Goal: Transaction & Acquisition: Obtain resource

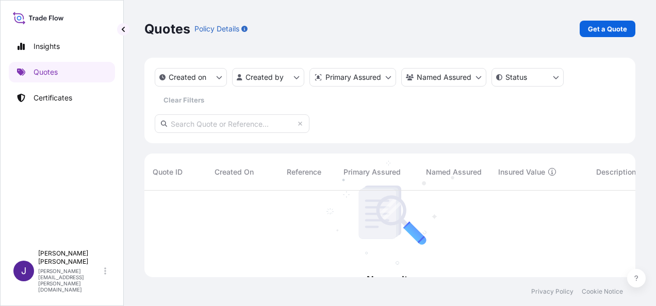
scroll to position [115, 482]
click at [46, 97] on p "Certificates" at bounding box center [52, 98] width 39 height 10
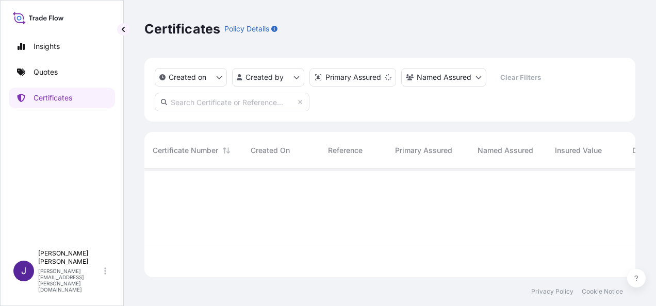
scroll to position [106, 482]
click at [277, 103] on input "text" at bounding box center [232, 102] width 155 height 19
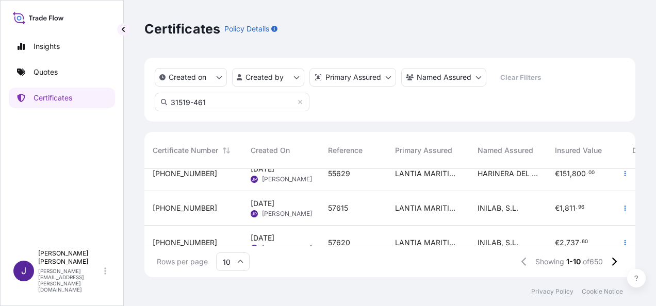
scroll to position [206, 0]
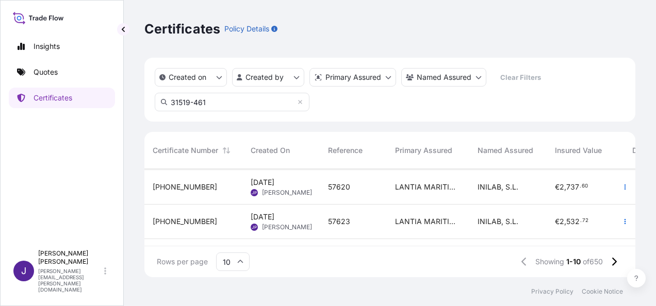
click at [271, 105] on input "31519-461" at bounding box center [232, 102] width 155 height 19
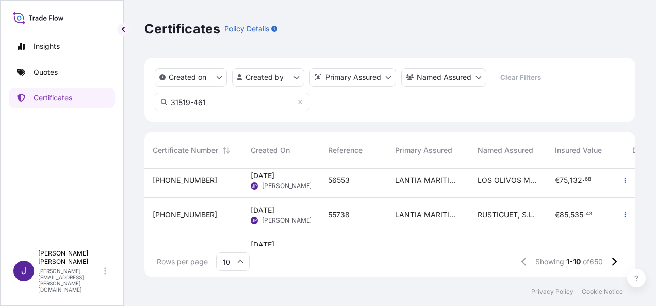
scroll to position [0, 0]
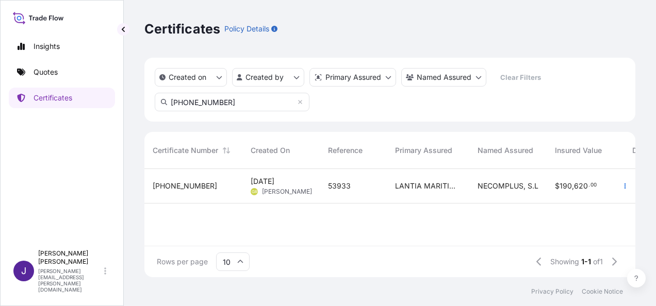
type input "[PHONE_NUMBER]"
click at [388, 192] on div "LANTIA MARITIMA S.L." at bounding box center [428, 186] width 82 height 35
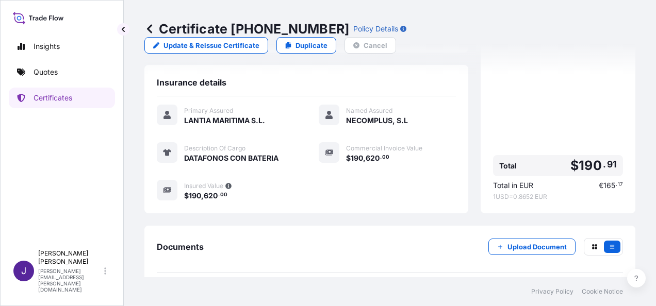
scroll to position [258, 0]
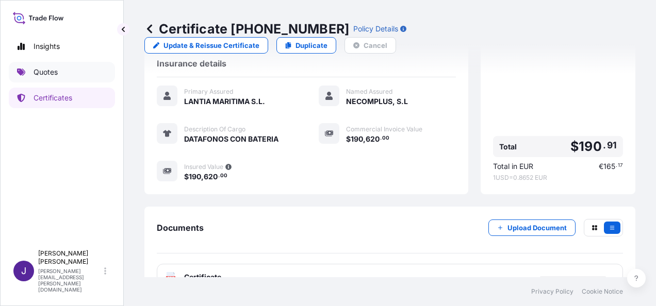
click at [44, 75] on p "Quotes" at bounding box center [45, 72] width 24 height 10
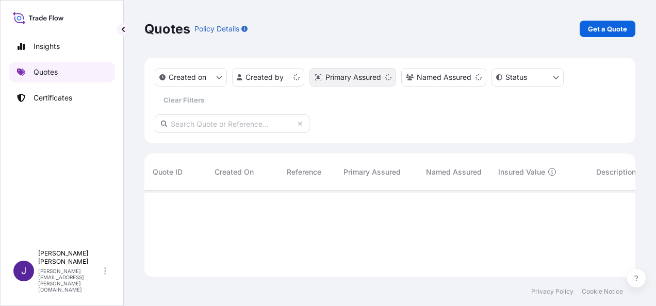
scroll to position [85, 482]
click at [605, 25] on p "Get a Quote" at bounding box center [607, 29] width 39 height 10
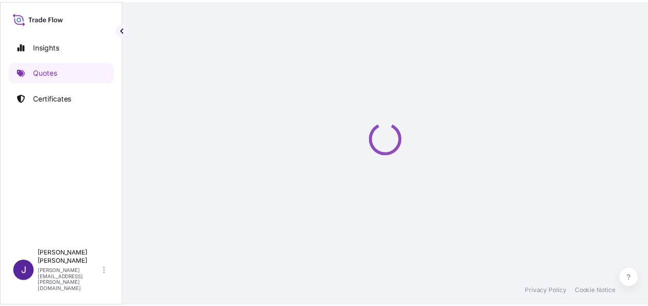
scroll to position [16, 0]
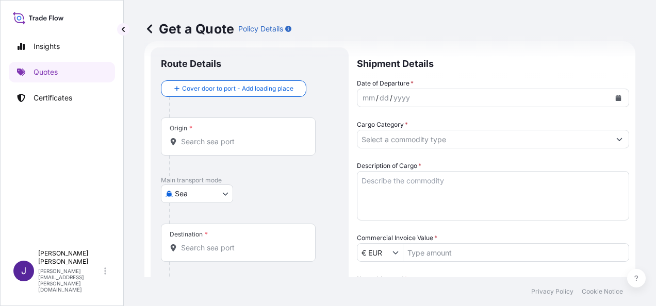
click at [196, 191] on body "Insights Quotes Certificates J [PERSON_NAME] [PERSON_NAME][EMAIL_ADDRESS][PERSO…" at bounding box center [328, 153] width 656 height 306
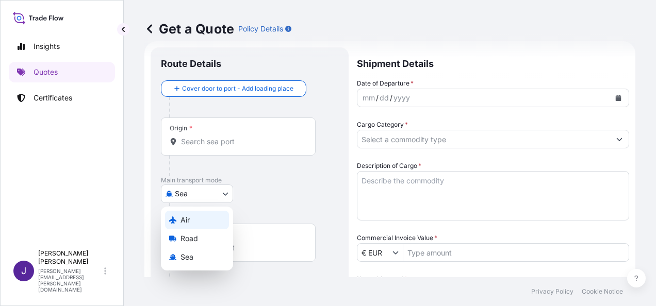
click at [193, 221] on div "Air" at bounding box center [197, 220] width 64 height 19
select select "Air"
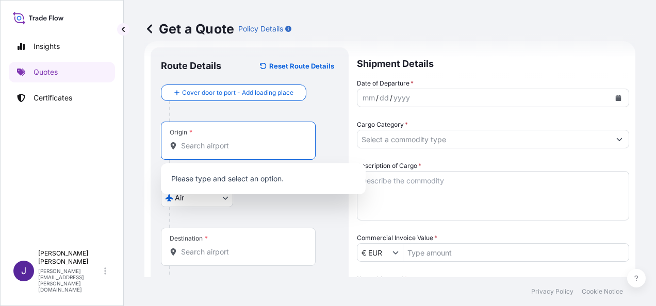
click at [205, 147] on input "Origin *" at bounding box center [242, 146] width 122 height 10
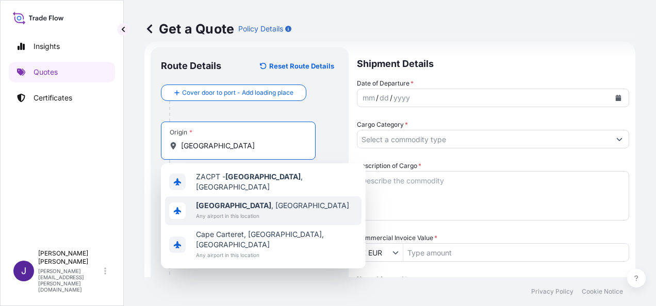
click at [264, 211] on span "Any airport in this location" at bounding box center [272, 216] width 153 height 10
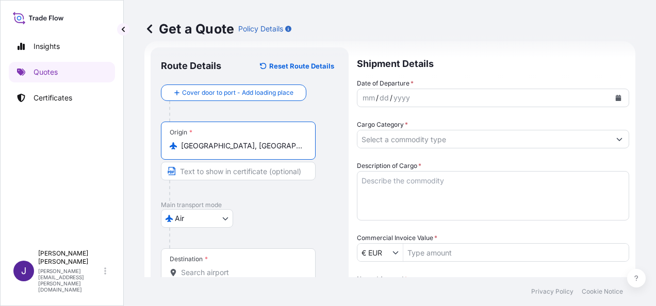
type input "[GEOGRAPHIC_DATA], [GEOGRAPHIC_DATA]"
click at [247, 267] on input "Destination *" at bounding box center [242, 272] width 122 height 10
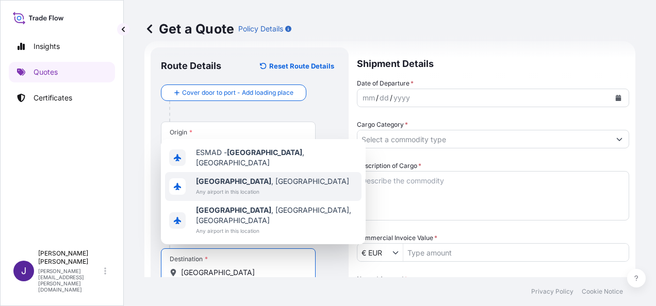
click at [258, 187] on span "[GEOGRAPHIC_DATA] , [GEOGRAPHIC_DATA]" at bounding box center [272, 181] width 153 height 10
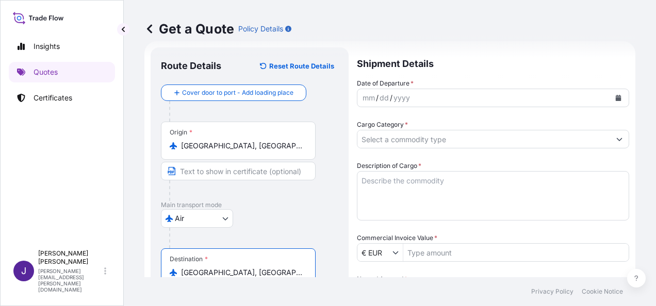
type input "[GEOGRAPHIC_DATA], [GEOGRAPHIC_DATA]"
click at [610, 102] on button "Calendar" at bounding box center [618, 98] width 16 height 16
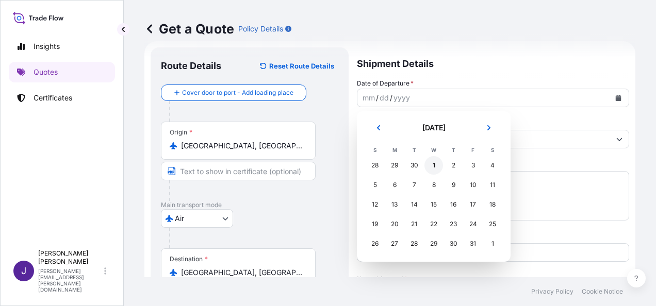
click at [433, 161] on div "1" at bounding box center [433, 165] width 19 height 19
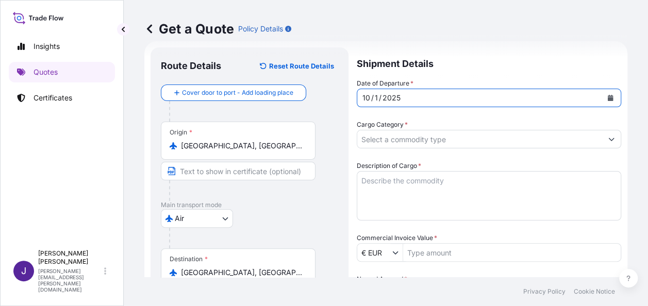
click at [427, 141] on input "Cargo Category *" at bounding box center [479, 139] width 245 height 19
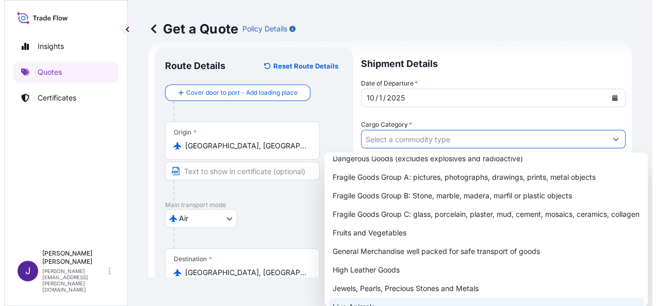
scroll to position [103, 0]
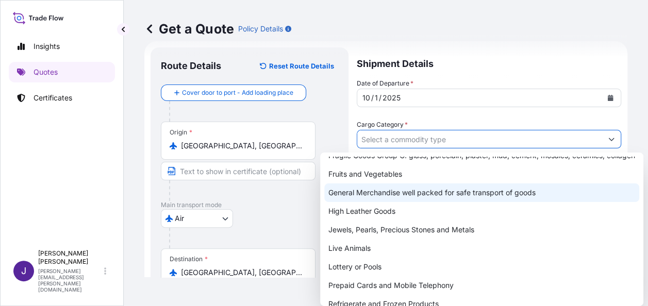
click at [390, 200] on div "General Merchandise well packed for safe transport of goods" at bounding box center [481, 192] width 315 height 19
type input "General Merchandise well packed for safe transport of goods"
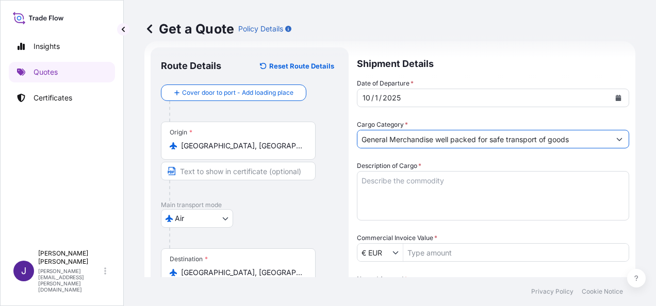
click at [401, 176] on textarea "Description of Cargo *" at bounding box center [493, 195] width 272 height 49
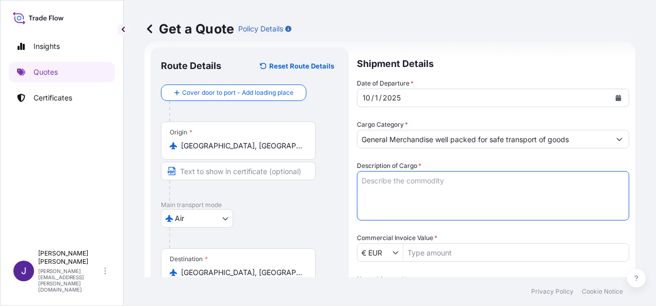
click at [439, 180] on textarea "Description of Cargo *" at bounding box center [493, 195] width 272 height 49
paste textarea "MINIRFN 400 READER UNIT HS CODE 85176990"
type textarea "MINIRFN 400 READER UNIT HS CODE 85176990"
click at [462, 254] on input "Commercial Invoice Value *" at bounding box center [515, 252] width 225 height 19
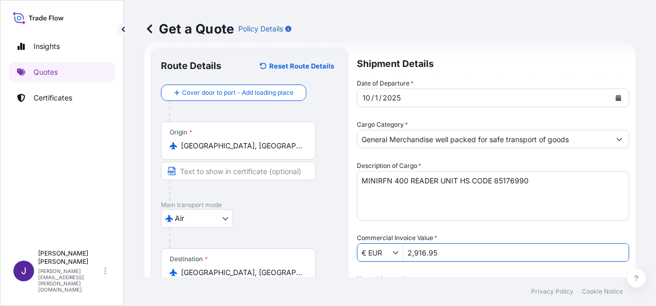
type input "2,916.95"
click at [467, 269] on div "Date of Departure * [DATE] Cargo Category * General Merchandise well packed for…" at bounding box center [493, 252] width 272 height 348
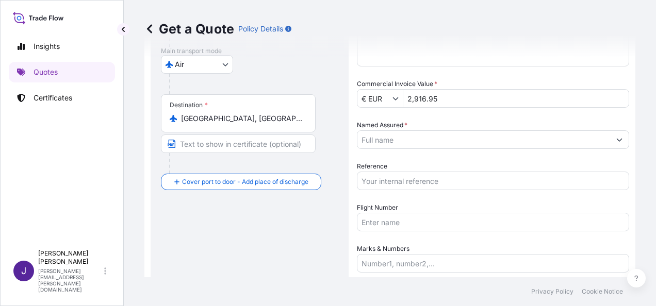
scroll to position [171, 0]
click at [408, 139] on input "Named Assured *" at bounding box center [479, 139] width 245 height 19
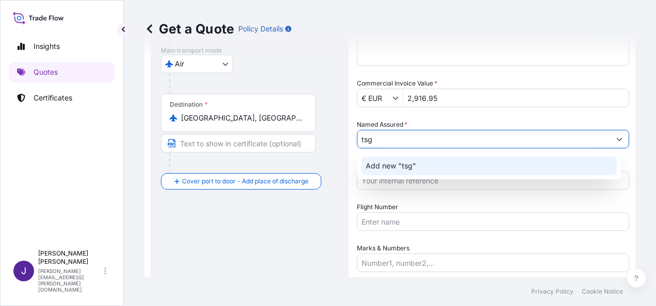
drag, startPoint x: 410, startPoint y: 138, endPoint x: 312, endPoint y: 142, distance: 98.0
click at [312, 142] on form "Route Details Reset Route Details Cover door to port - Add loading place Place …" at bounding box center [389, 121] width 491 height 468
paste input "TSG IBERICA S.A.U."
click at [452, 164] on span "Add new "TSG IBERICA S.A.U. "" at bounding box center [419, 166] width 109 height 10
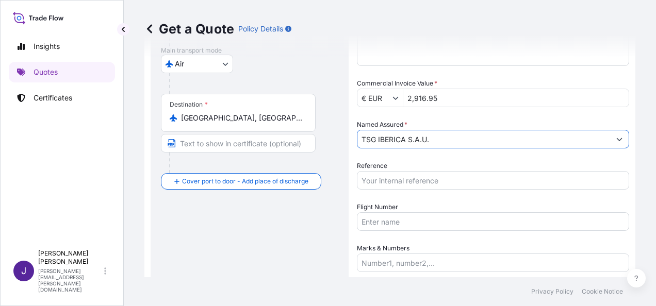
type input "TSG IBERICA S.A.U."
click at [443, 176] on input "Reference" at bounding box center [493, 180] width 272 height 19
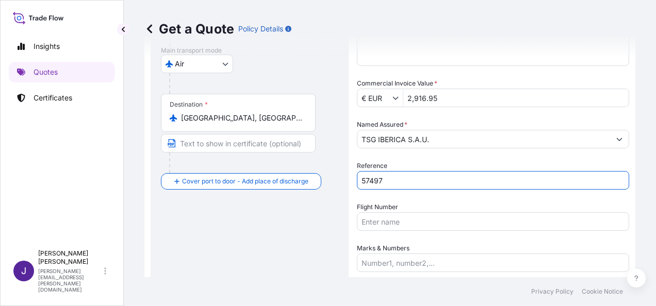
type input "57497"
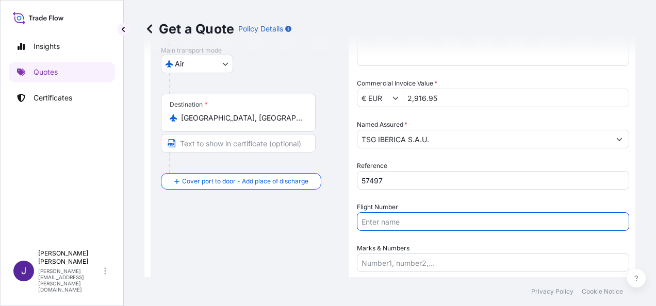
drag, startPoint x: 407, startPoint y: 220, endPoint x: 483, endPoint y: 290, distance: 103.6
click at [407, 220] on input "Flight Number" at bounding box center [493, 221] width 272 height 19
click at [383, 224] on input "Flight Number" at bounding box center [493, 221] width 272 height 19
paste input "AWB 074-707909969"
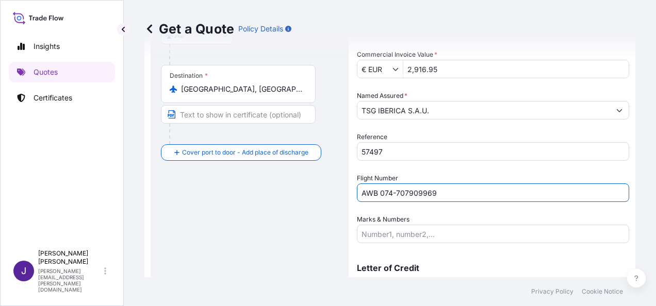
scroll to position [223, 0]
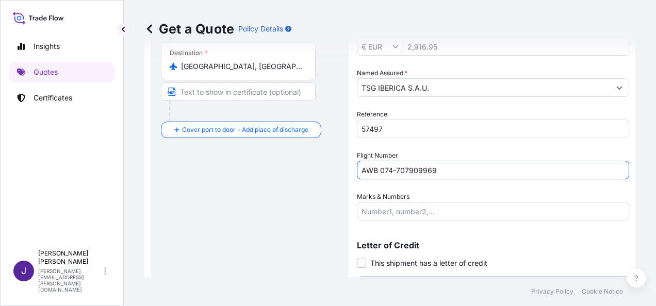
type input "AWB 074-707909969"
click at [445, 209] on input "Marks & Numbers" at bounding box center [493, 211] width 272 height 19
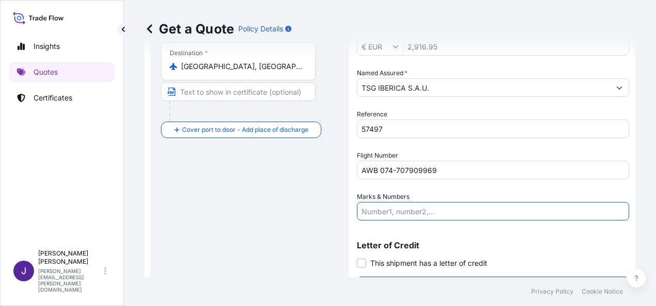
click at [403, 206] on input "Marks & Numbers" at bounding box center [493, 211] width 272 height 19
paste input "1 BULTO 10 KGS"
type input "1 BULTO 10 KGS"
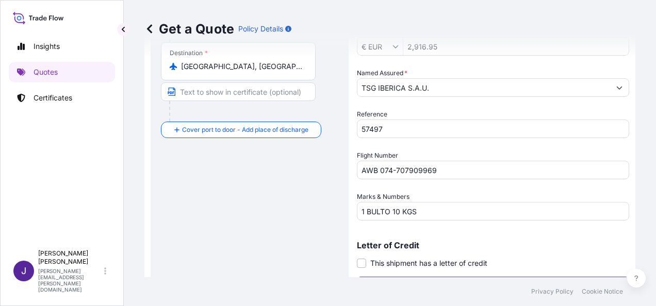
drag, startPoint x: 362, startPoint y: 261, endPoint x: 395, endPoint y: 273, distance: 35.2
click at [361, 260] on span at bounding box center [361, 263] width 9 height 9
click at [357, 258] on input "This shipment has a letter of credit" at bounding box center [357, 258] width 0 height 0
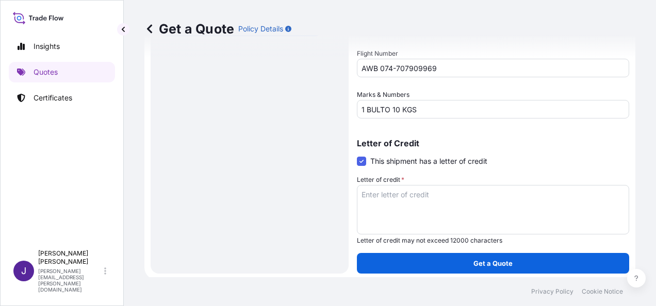
scroll to position [327, 0]
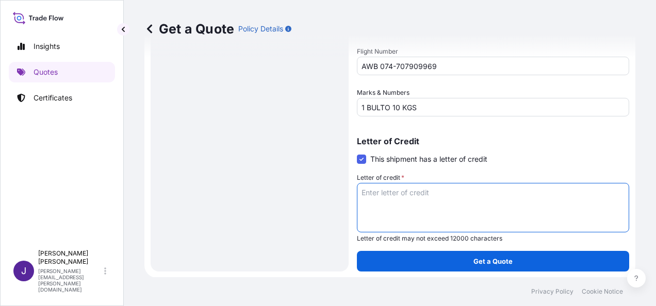
click at [397, 199] on textarea "Letter of credit *" at bounding box center [493, 207] width 272 height 49
paste textarea "TSG IBERICA S.A.U. [STREET_ADDRESS][DEMOGRAPHIC_DATA]"
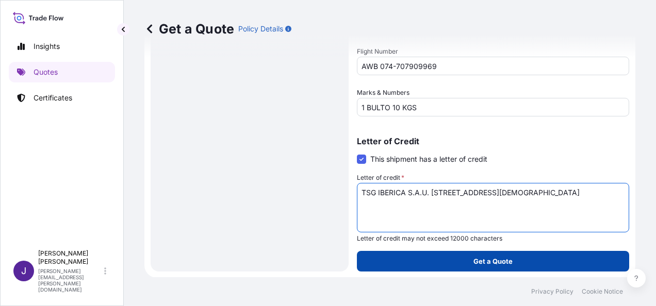
type textarea "TSG IBERICA S.A.U. [STREET_ADDRESS][DEMOGRAPHIC_DATA]"
click at [502, 267] on button "Get a Quote" at bounding box center [493, 261] width 272 height 21
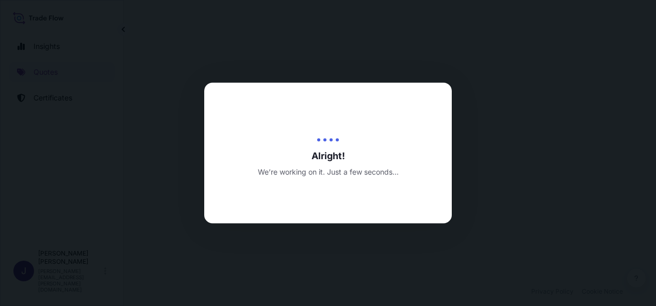
select select "Air"
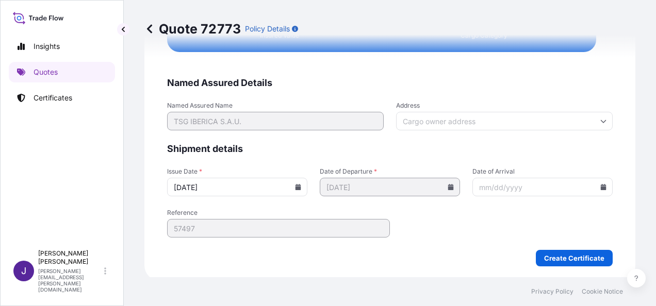
scroll to position [2075, 0]
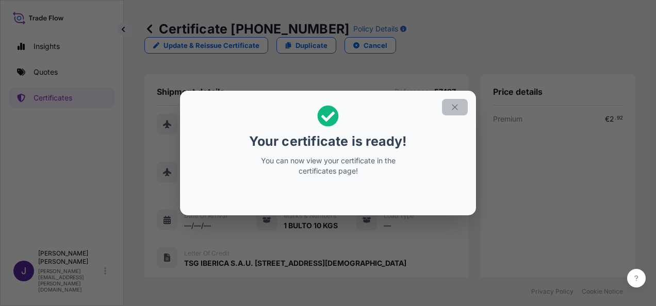
click at [454, 106] on icon "button" at bounding box center [454, 107] width 9 height 9
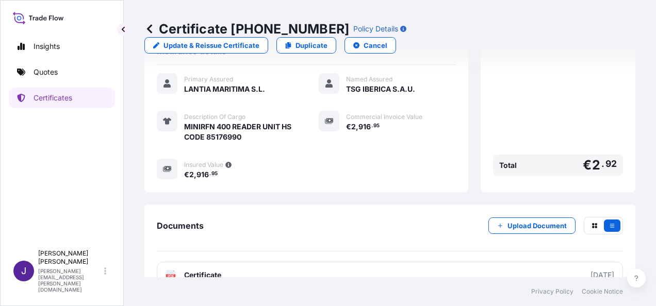
scroll to position [286, 0]
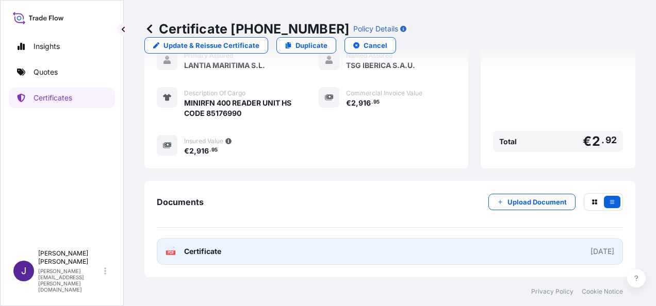
click at [428, 256] on link "PDF Certificate [DATE]" at bounding box center [390, 251] width 466 height 27
